Goal: Transaction & Acquisition: Purchase product/service

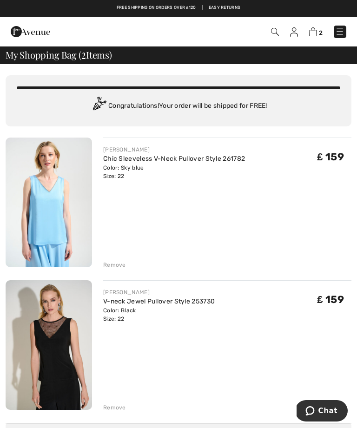
click at [119, 262] on div "Remove" at bounding box center [114, 264] width 23 height 8
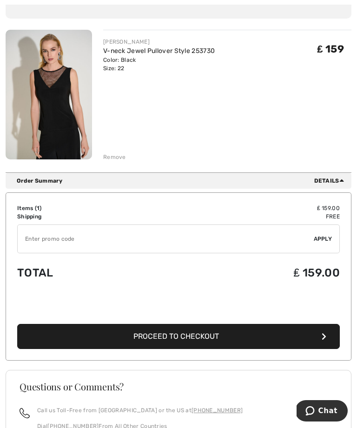
scroll to position [110, 0]
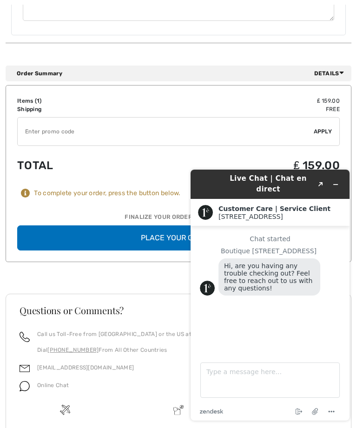
scroll to position [824, 0]
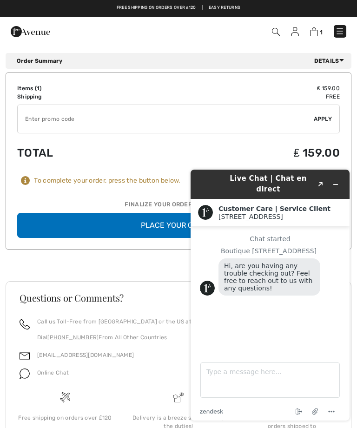
click at [168, 213] on button "Place Your Order" at bounding box center [178, 225] width 322 height 25
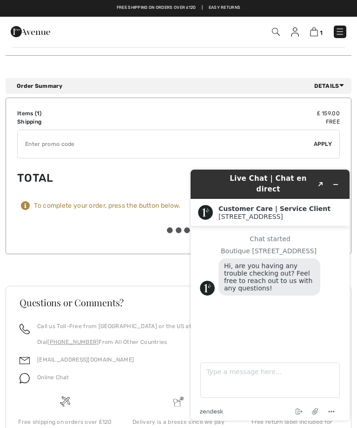
scroll to position [779, 0]
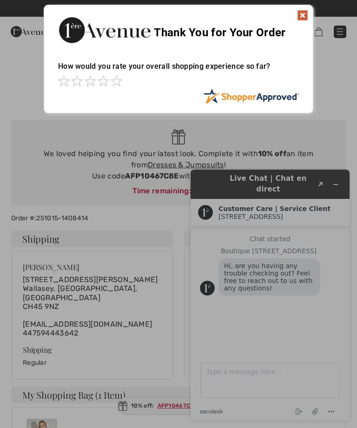
click at [117, 86] on span at bounding box center [115, 80] width 11 height 11
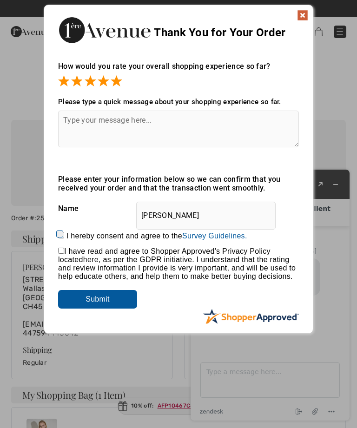
click at [81, 126] on textarea at bounding box center [178, 128] width 240 height 37
click at [148, 328] on div "Thank You for Your Order How would you rate your overall shopping experience so…" at bounding box center [178, 169] width 269 height 329
click at [136, 128] on textarea "Quick, simple" at bounding box center [178, 128] width 240 height 37
type textarea "Quick, simple and easy."
click at [293, 82] on div at bounding box center [178, 81] width 240 height 13
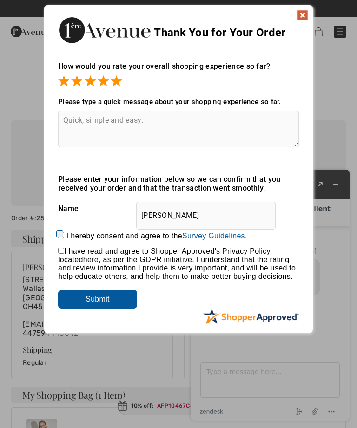
click at [63, 238] on input "I hereby consent and agree to the By submitting a review, you grant permission …" at bounding box center [61, 235] width 6 height 6
checkbox input "true"
click at [64, 250] on input "checkbox" at bounding box center [61, 250] width 6 height 6
checkbox input "true"
click at [107, 308] on input "Submit" at bounding box center [97, 299] width 79 height 19
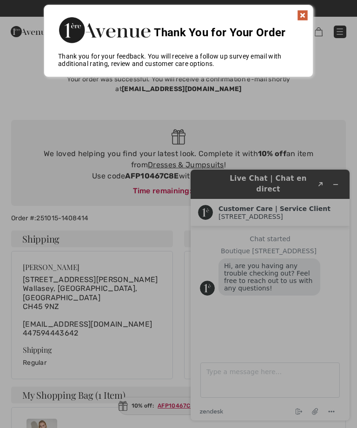
click at [305, 15] on img at bounding box center [302, 15] width 11 height 11
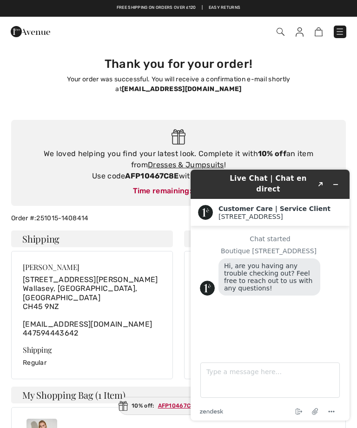
click at [340, 185] on button "Minimize widget" at bounding box center [335, 184] width 15 height 13
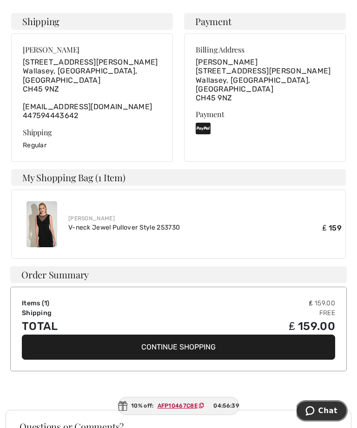
scroll to position [220, 0]
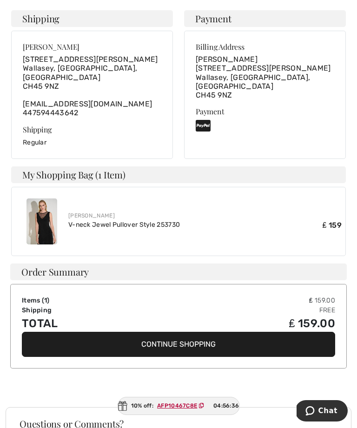
click at [208, 331] on button "Continue Shopping" at bounding box center [178, 343] width 313 height 25
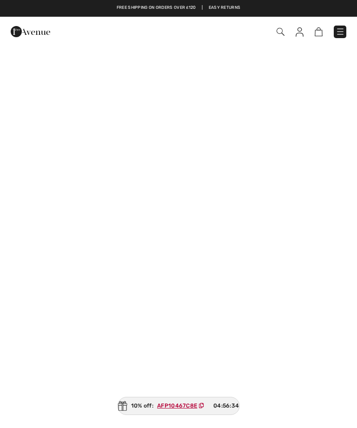
checkbox input "true"
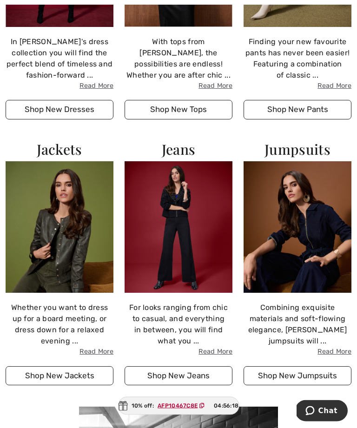
scroll to position [1053, 0]
click at [67, 366] on button "Shop New Jackets" at bounding box center [60, 375] width 108 height 19
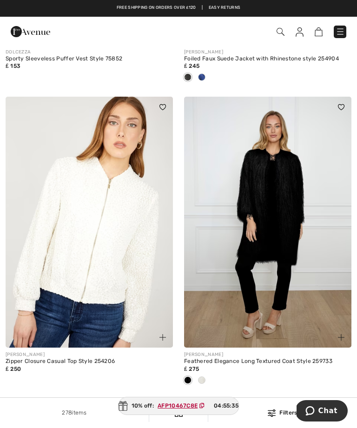
scroll to position [4683, 0]
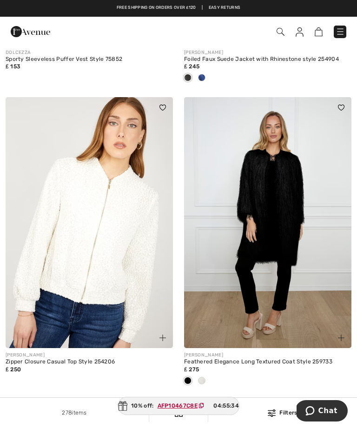
click at [303, 31] on img at bounding box center [299, 31] width 8 height 9
